Goal: Find contact information: Find contact information

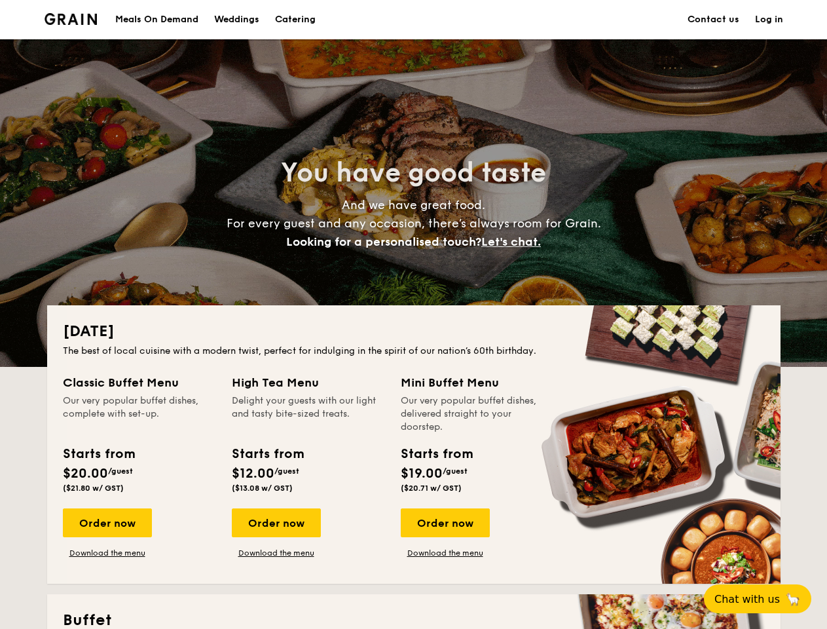
click at [413, 314] on div "[DATE] The best of local cuisine with a modern twist, perfect for indulging in …" at bounding box center [413, 444] width 733 height 278
click at [769, 20] on link "Log in" at bounding box center [769, 19] width 28 height 39
click at [515, 242] on span "Let's chat." at bounding box center [511, 241] width 60 height 14
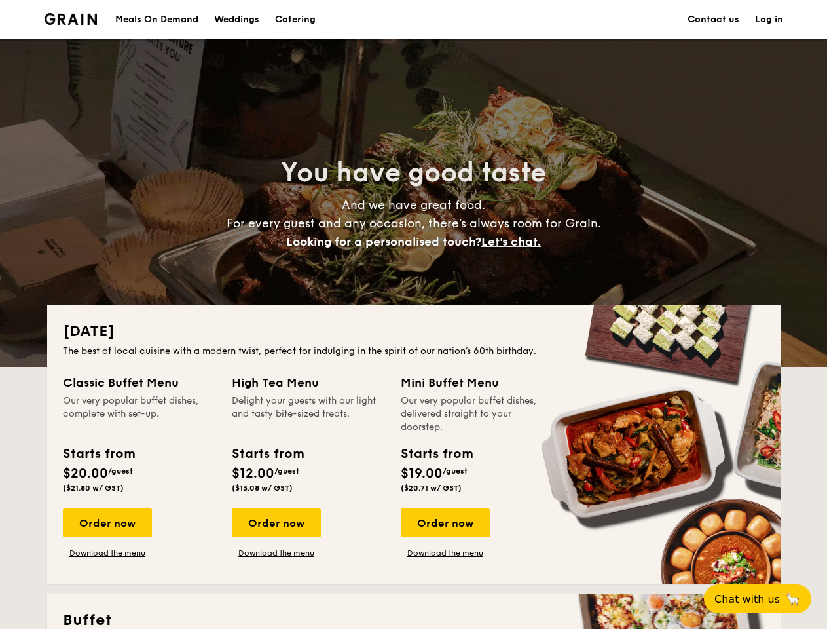
scroll to position [12, 0]
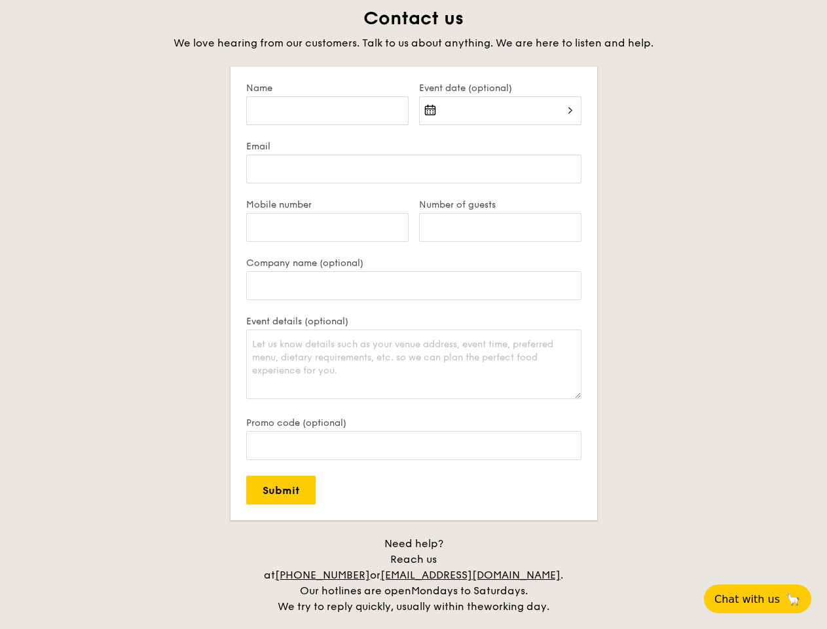
click at [445, 522] on div "Contact us We love hearing from our customers. Talk to us about anything. We ar…" at bounding box center [413, 311] width 733 height 608
click at [765, 598] on span "Chat with us" at bounding box center [746, 599] width 65 height 12
